Goal: Information Seeking & Learning: Learn about a topic

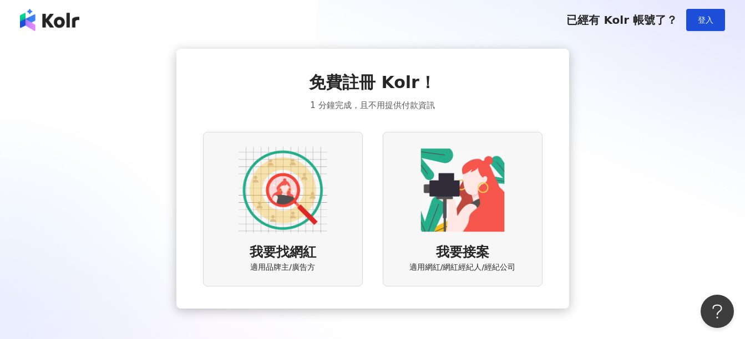
click at [281, 210] on img at bounding box center [282, 190] width 89 height 89
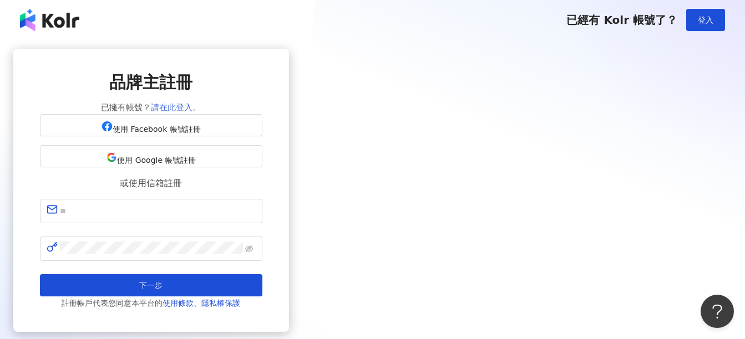
click at [201, 108] on link "請在此登入。" at bounding box center [176, 108] width 50 height 10
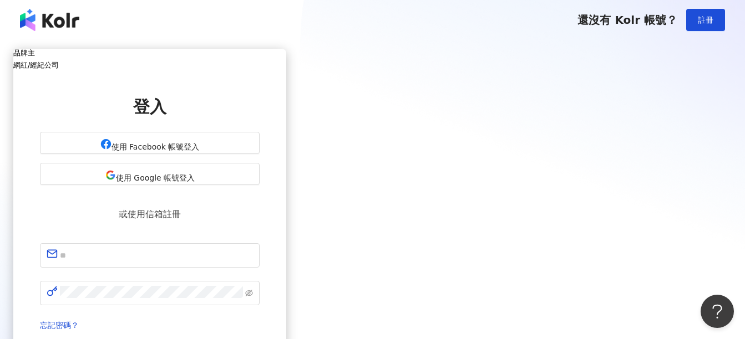
scroll to position [55, 0]
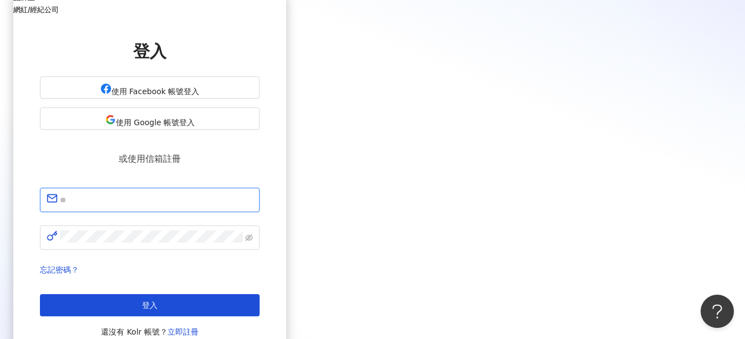
click at [253, 193] on input "text" at bounding box center [156, 200] width 193 height 14
type input "**********"
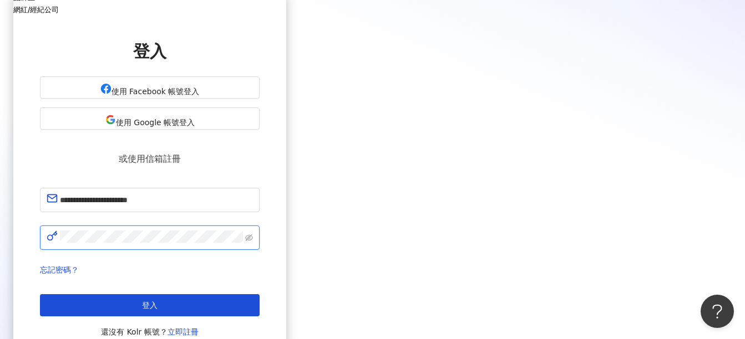
click button "登入" at bounding box center [150, 306] width 220 height 22
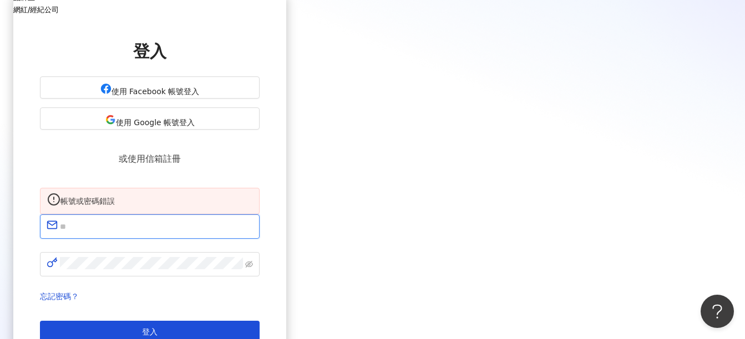
click at [253, 222] on input "text" at bounding box center [156, 227] width 193 height 14
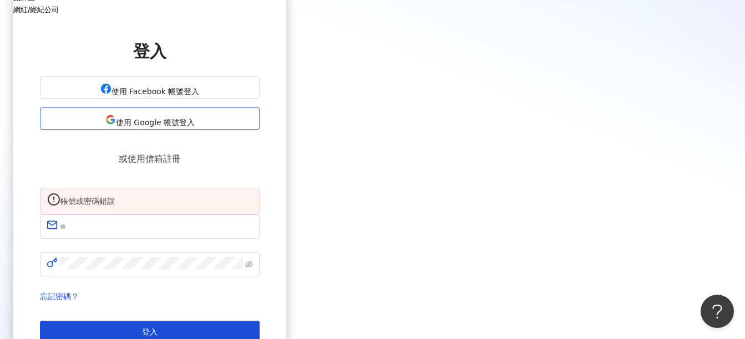
click at [195, 127] on span "使用 Google 帳號登入" at bounding box center [155, 122] width 79 height 9
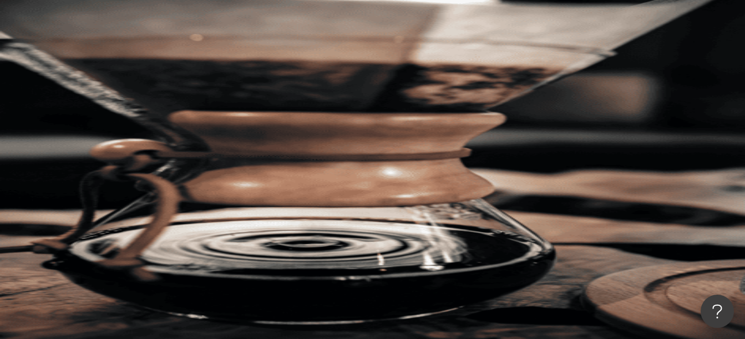
click at [292, 65] on input "search" at bounding box center [247, 54] width 90 height 21
type input "*"
type input "****"
click at [182, 83] on button "搜尋" at bounding box center [156, 94] width 51 height 22
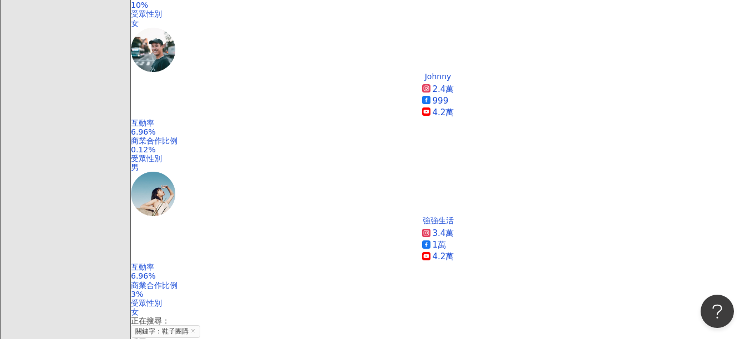
scroll to position [610, 0]
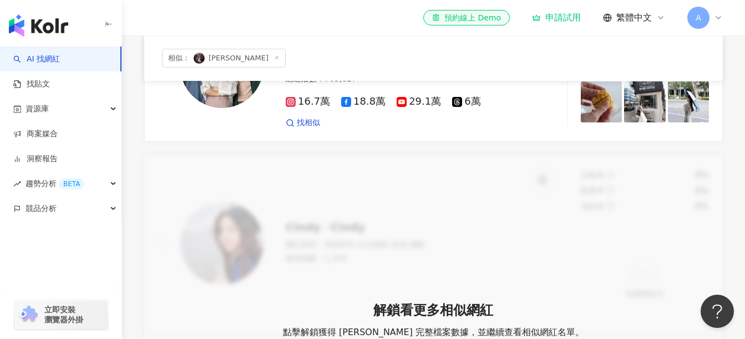
scroll to position [456, 0]
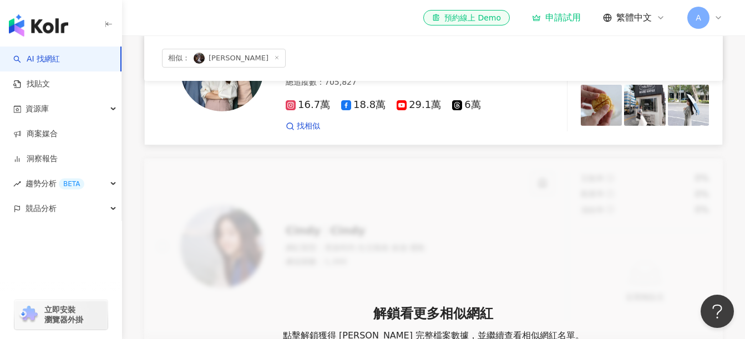
click at [302, 126] on div "到處都是瘋女人 APPLE apple_misscrazy 網紅類型 ： 促購導購 · 流行音樂 · 婚禮 · Podcast · 藝術與娛樂 · 美妝時尚 …" at bounding box center [344, 70] width 373 height 124
